Goal: Task Accomplishment & Management: Use online tool/utility

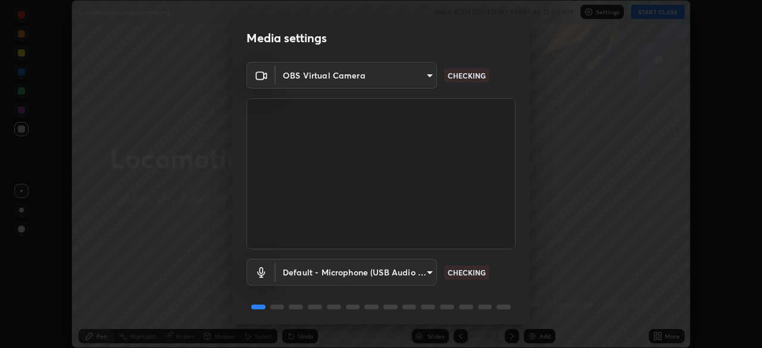
scroll to position [42, 0]
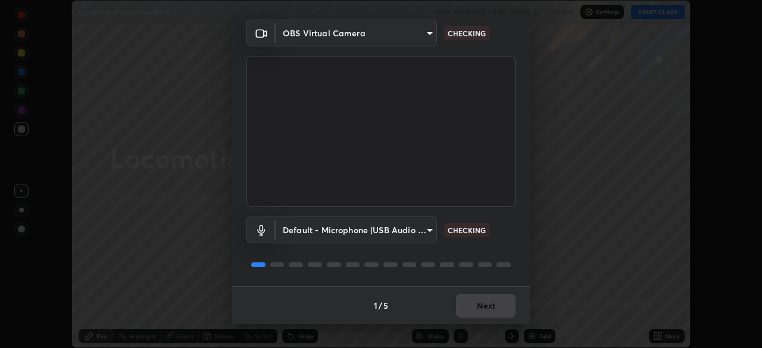
click at [478, 302] on div "1 / 5 Next" at bounding box center [381, 306] width 298 height 38
click at [479, 299] on div "1 / 5 Next" at bounding box center [381, 306] width 298 height 38
click at [591, 256] on div "Media settings OBS Virtual Camera d736724b47dde996dc13b2c2ab0d19b74faef882039ac…" at bounding box center [381, 174] width 762 height 348
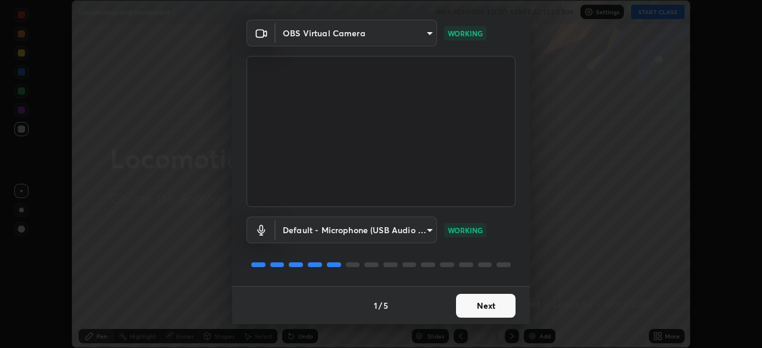
click at [484, 303] on button "Next" at bounding box center [486, 306] width 60 height 24
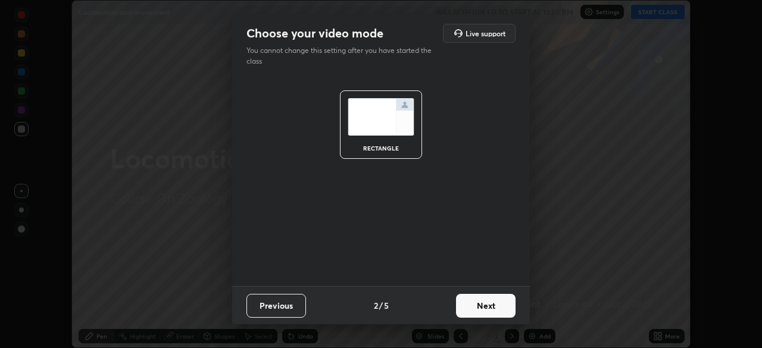
click at [490, 304] on button "Next" at bounding box center [486, 306] width 60 height 24
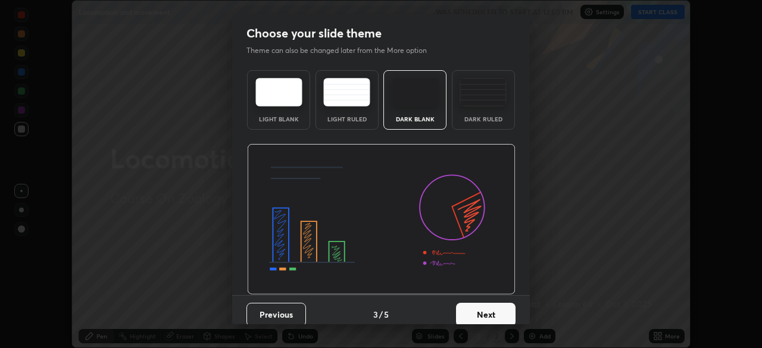
click at [487, 313] on button "Next" at bounding box center [486, 315] width 60 height 24
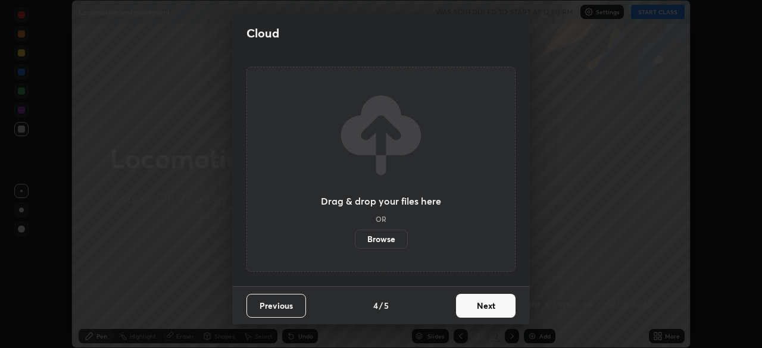
click at [486, 306] on button "Next" at bounding box center [486, 306] width 60 height 24
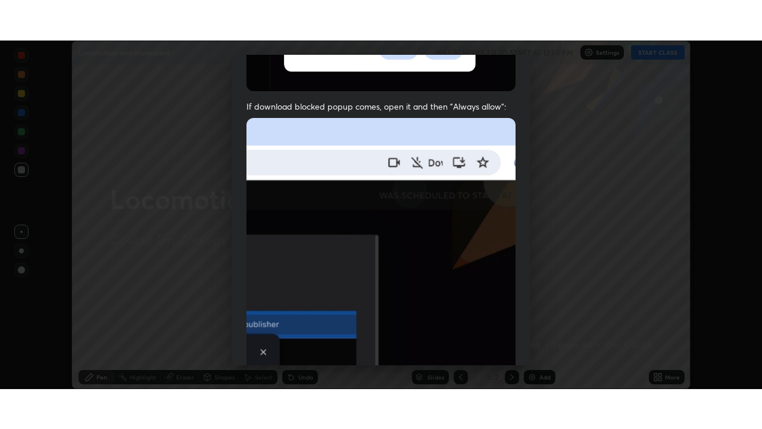
scroll to position [285, 0]
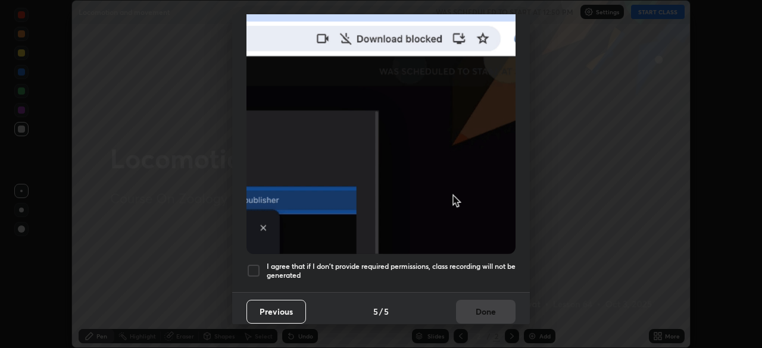
click at [354, 262] on h5 "I agree that if I don't provide required permissions, class recording will not …" at bounding box center [391, 271] width 249 height 18
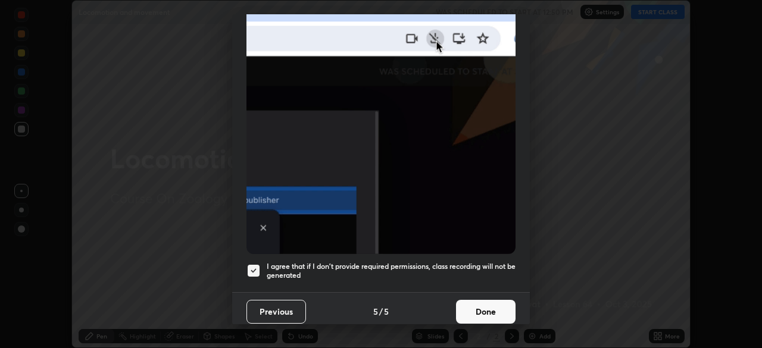
click at [484, 300] on button "Done" at bounding box center [486, 312] width 60 height 24
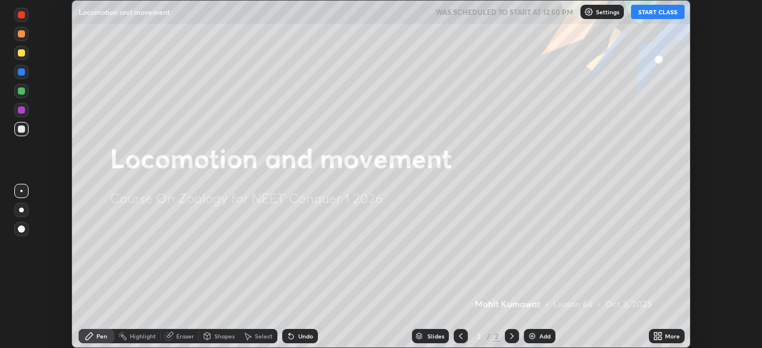
click at [665, 16] on button "START CLASS" at bounding box center [658, 12] width 54 height 14
click at [663, 336] on div "More" at bounding box center [667, 336] width 36 height 14
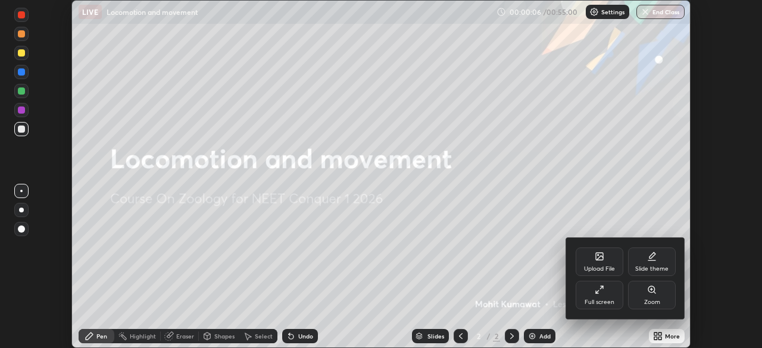
click at [608, 293] on div "Full screen" at bounding box center [600, 295] width 48 height 29
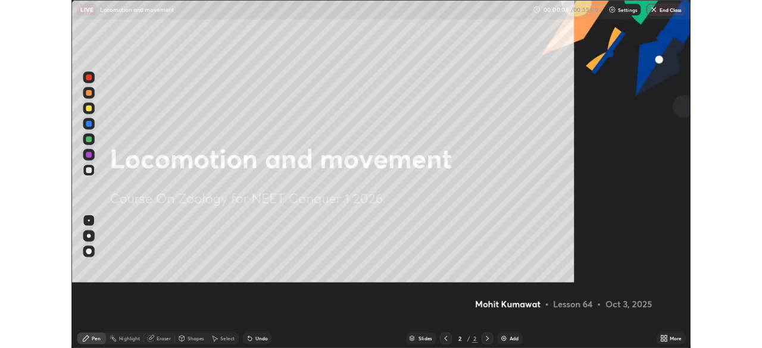
scroll to position [429, 762]
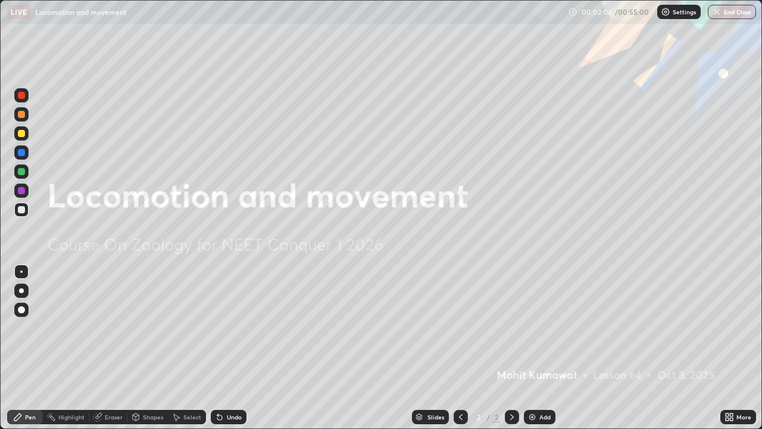
click at [543, 348] on div "Add" at bounding box center [540, 417] width 32 height 14
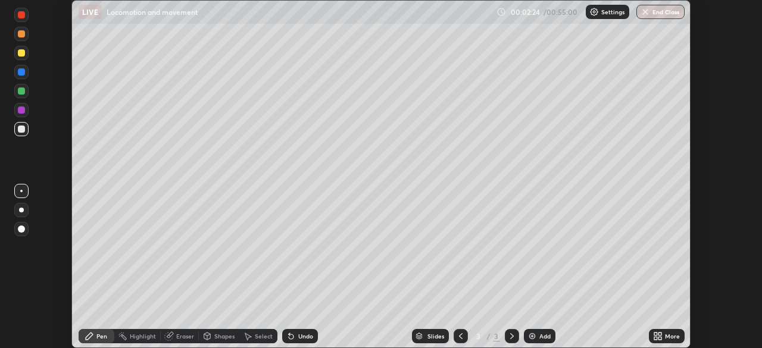
scroll to position [59215, 58801]
